Goal: Information Seeking & Learning: Learn about a topic

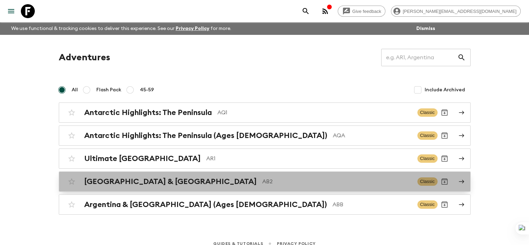
click at [125, 179] on h2 "[GEOGRAPHIC_DATA] & [GEOGRAPHIC_DATA]" at bounding box center [170, 181] width 173 height 9
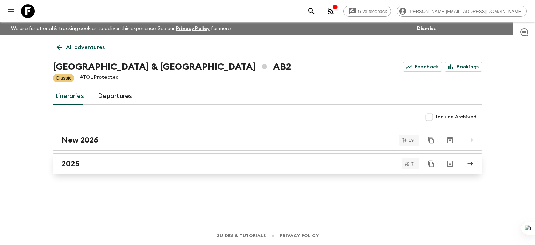
click at [77, 163] on h2 "2025" at bounding box center [71, 163] width 18 height 9
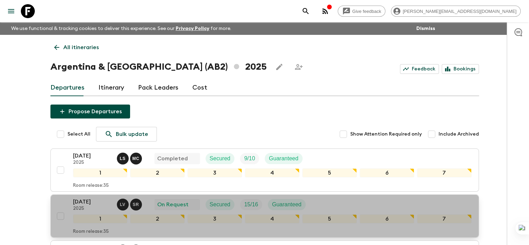
click at [93, 199] on p "27 Sep 2025" at bounding box center [92, 201] width 38 height 8
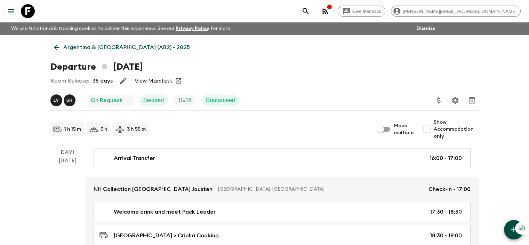
click at [145, 82] on link "View Manifest" at bounding box center [154, 80] width 38 height 7
click at [71, 47] on p "Argentina & Brazil (AB2) • 2025" at bounding box center [126, 47] width 127 height 8
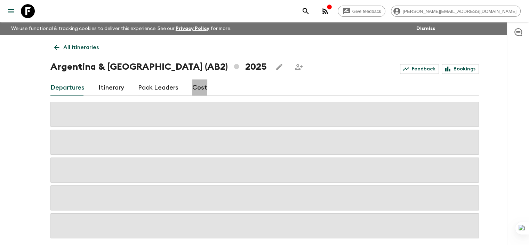
click at [201, 87] on link "Cost" at bounding box center [200, 87] width 15 height 17
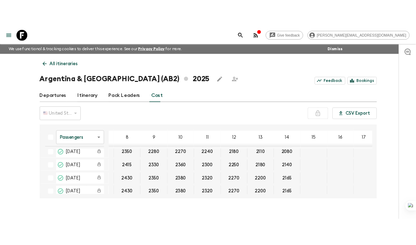
scroll to position [139, 146]
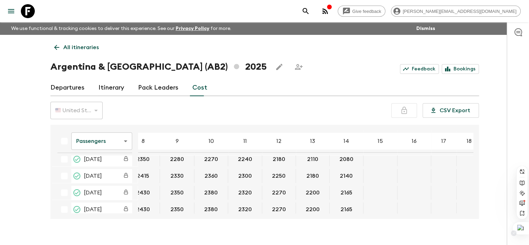
click at [521, 229] on div at bounding box center [521, 228] width 17 height 13
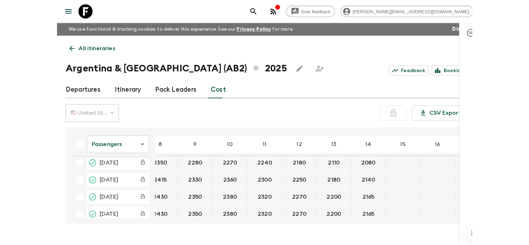
scroll to position [139, 129]
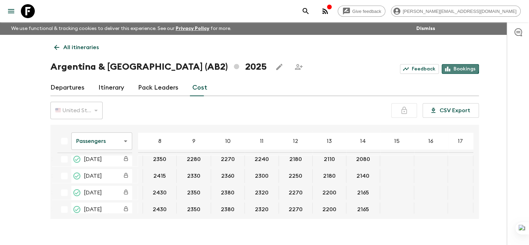
click at [459, 68] on link "Bookings" at bounding box center [460, 69] width 37 height 10
click at [69, 46] on p "All itineraries" at bounding box center [81, 47] width 36 height 8
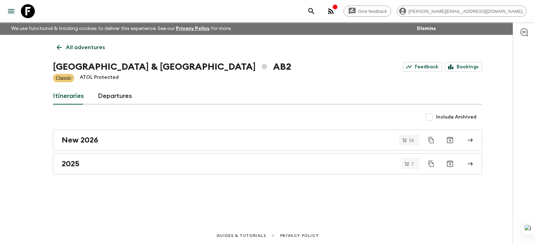
click at [63, 46] on icon at bounding box center [59, 48] width 8 height 8
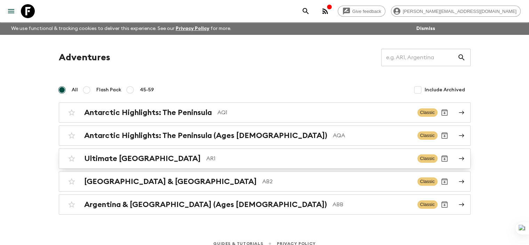
click at [114, 157] on h2 "Ultimate [GEOGRAPHIC_DATA]" at bounding box center [142, 158] width 117 height 9
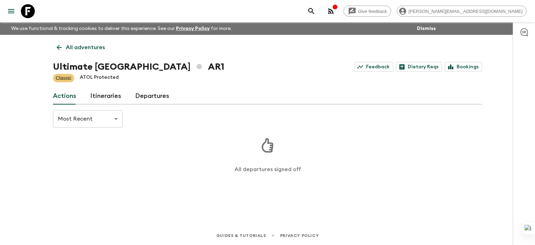
click at [156, 97] on link "Departures" at bounding box center [152, 96] width 34 height 17
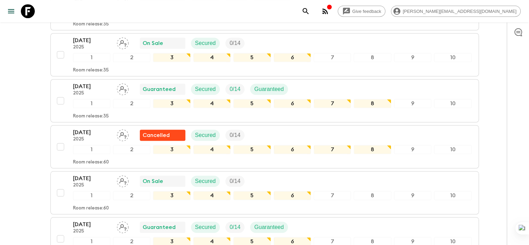
scroll to position [551, 0]
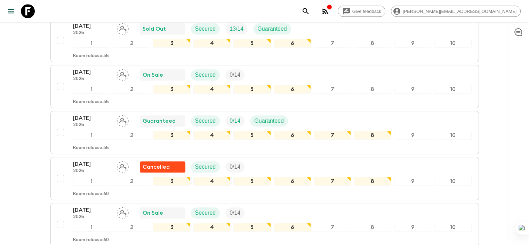
drag, startPoint x: 529, startPoint y: 94, endPoint x: 529, endPoint y: 85, distance: 9.7
click at [529, 85] on div at bounding box center [529, 122] width 0 height 245
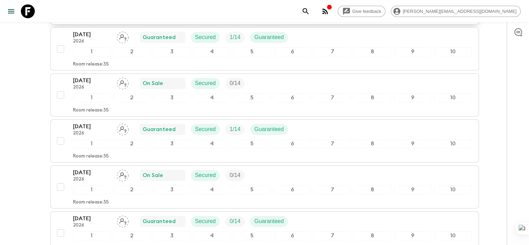
scroll to position [1018, 0]
